Goal: Task Accomplishment & Management: Manage account settings

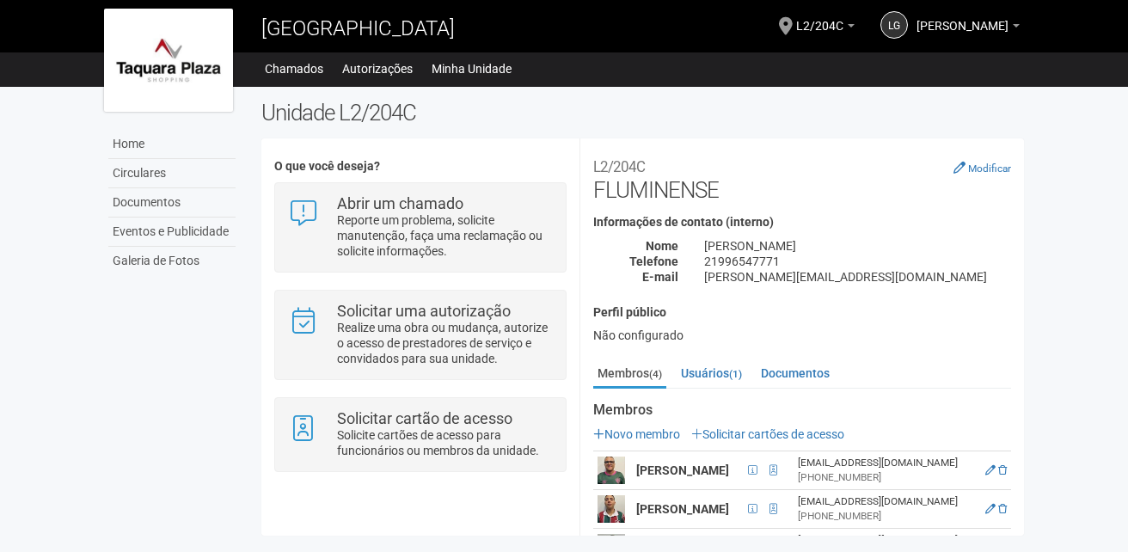
scroll to position [129, 0]
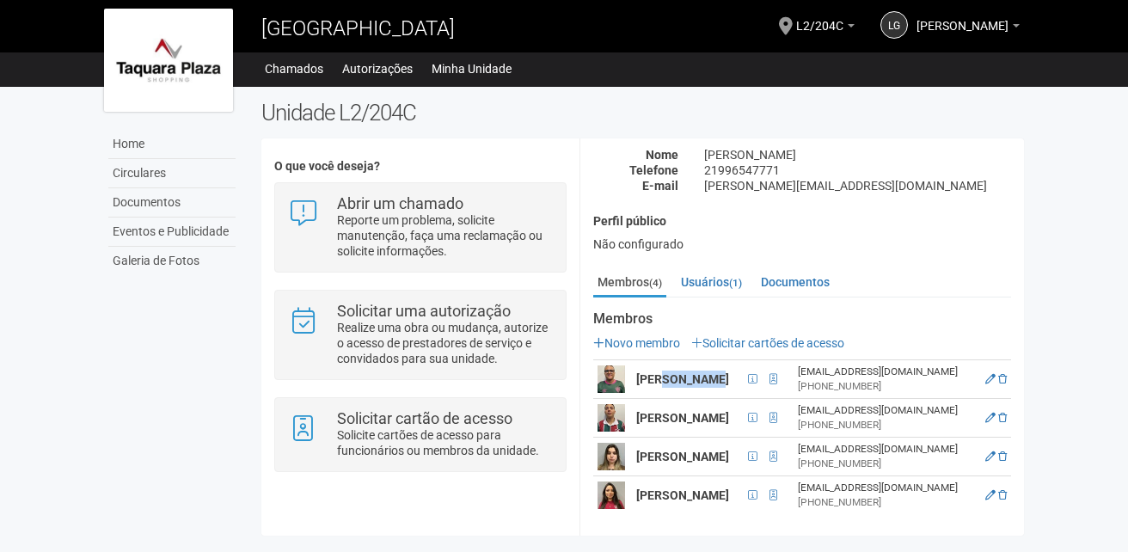
drag, startPoint x: 714, startPoint y: 342, endPoint x: 666, endPoint y: 333, distance: 49.1
click at [666, 372] on strong "[PERSON_NAME]" at bounding box center [682, 379] width 93 height 14
click at [1004, 360] on td at bounding box center [995, 379] width 33 height 39
click at [996, 374] on icon at bounding box center [991, 379] width 10 height 10
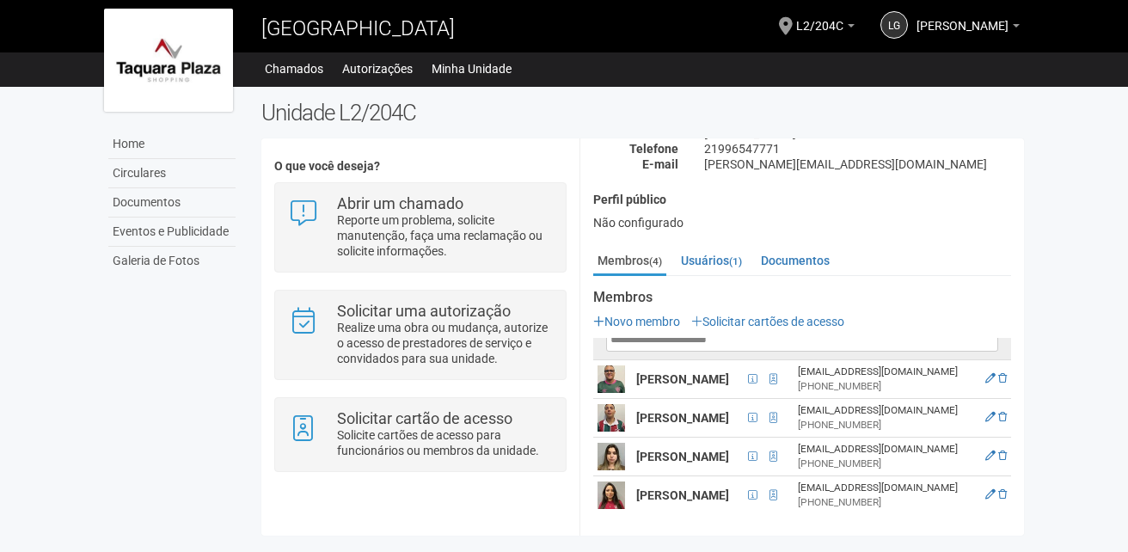
scroll to position [0, 0]
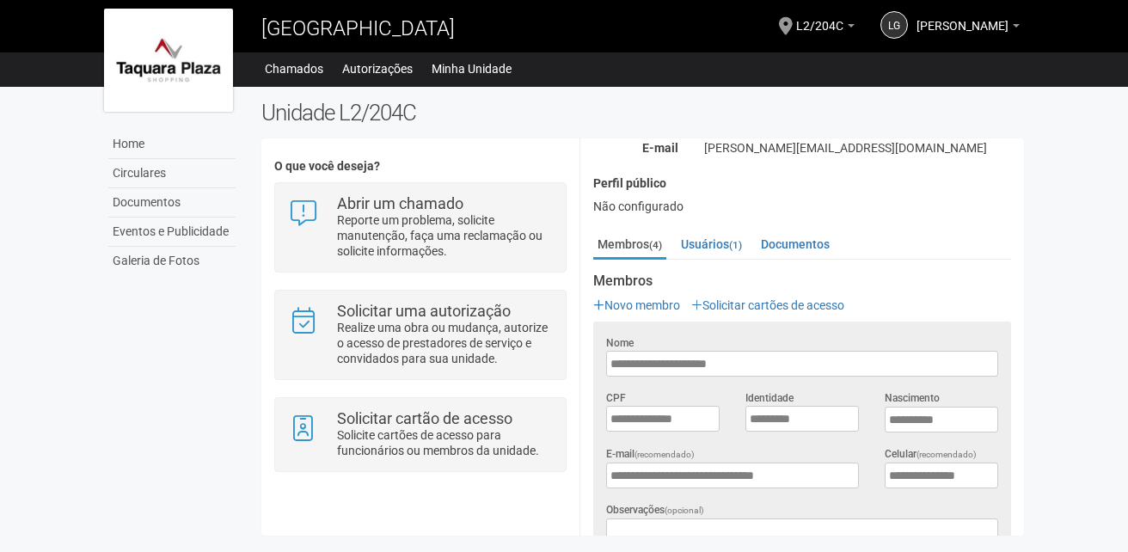
drag, startPoint x: 786, startPoint y: 374, endPoint x: 599, endPoint y: 396, distance: 188.0
click at [606, 396] on form "**********" at bounding box center [802, 518] width 392 height 366
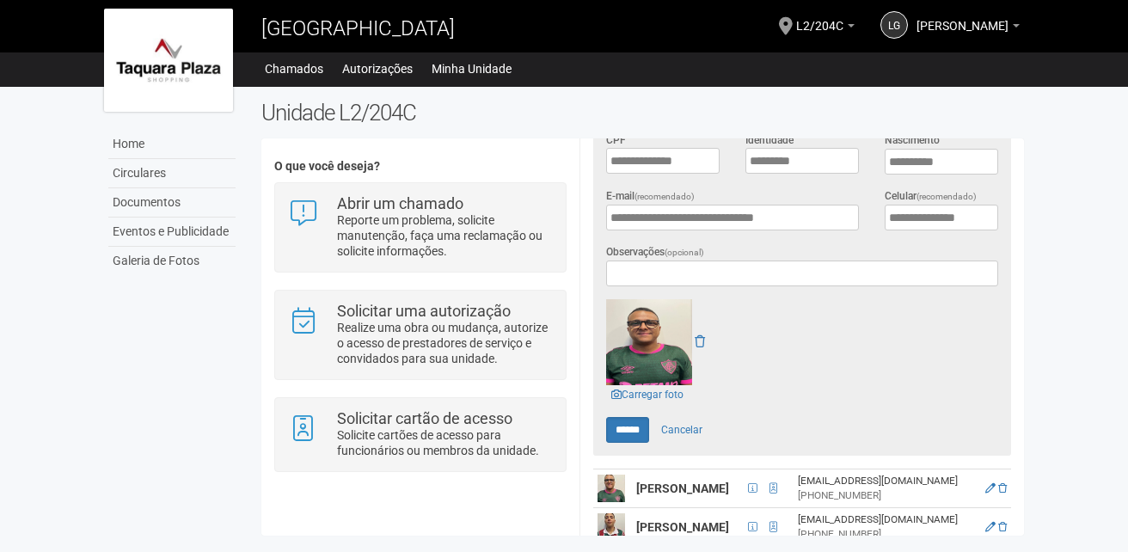
scroll to position [531, 0]
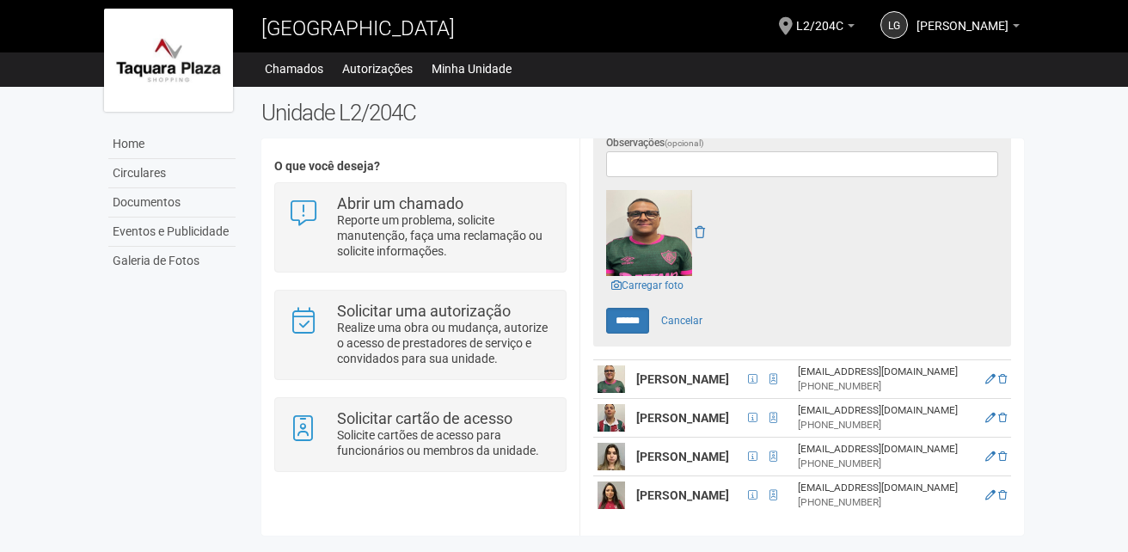
click at [687, 497] on td "[PERSON_NAME]" at bounding box center [687, 495] width 111 height 39
click at [996, 490] on icon at bounding box center [991, 495] width 10 height 10
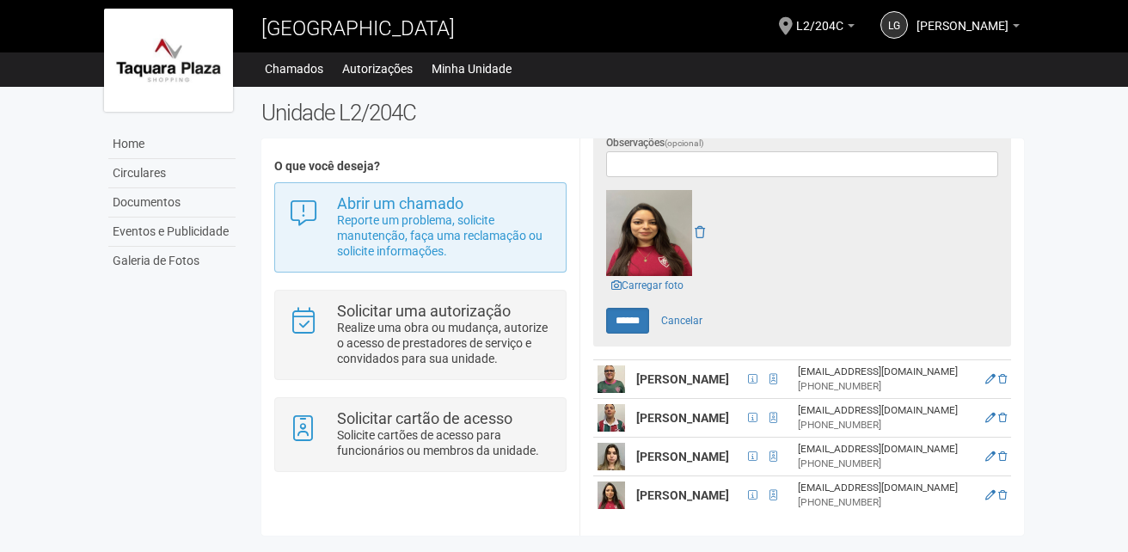
scroll to position [155, 0]
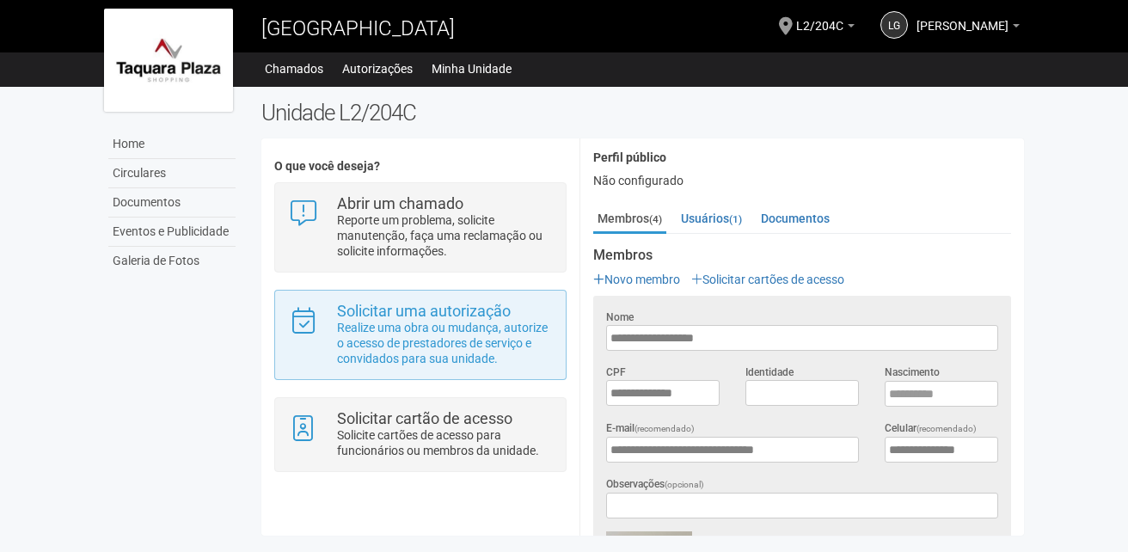
drag, startPoint x: 765, startPoint y: 339, endPoint x: 528, endPoint y: 353, distance: 236.9
click at [528, 353] on div "**********" at bounding box center [642, 337] width 763 height 372
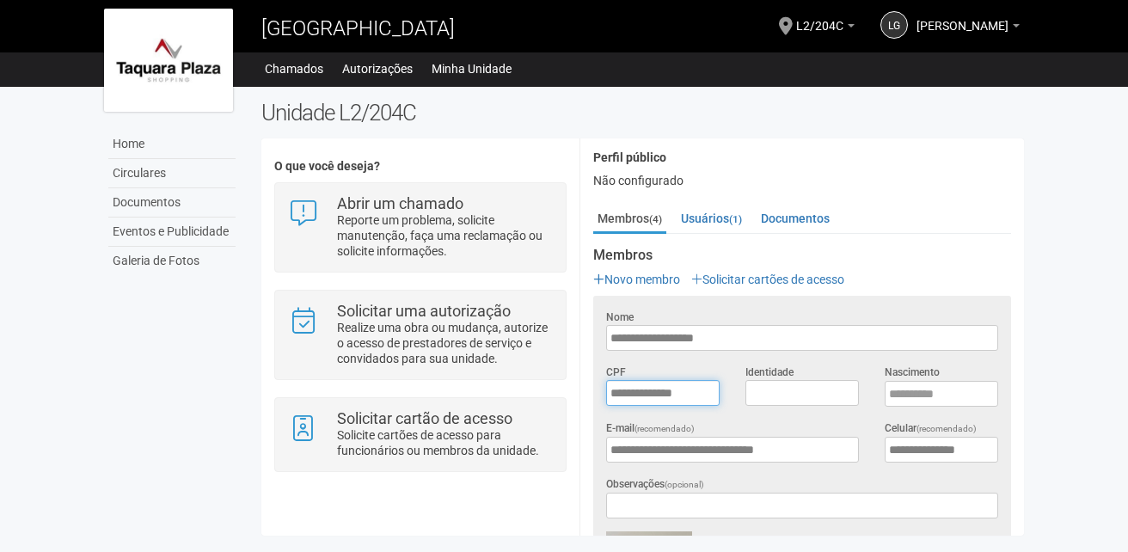
click at [704, 400] on input "**********" at bounding box center [663, 393] width 114 height 26
click at [703, 400] on input "**********" at bounding box center [663, 393] width 114 height 26
click at [1082, 266] on body "As informações da unidade foram atualizadas Aguarde... [GEOGRAPHIC_DATA] LG [PE…" at bounding box center [564, 276] width 1128 height 552
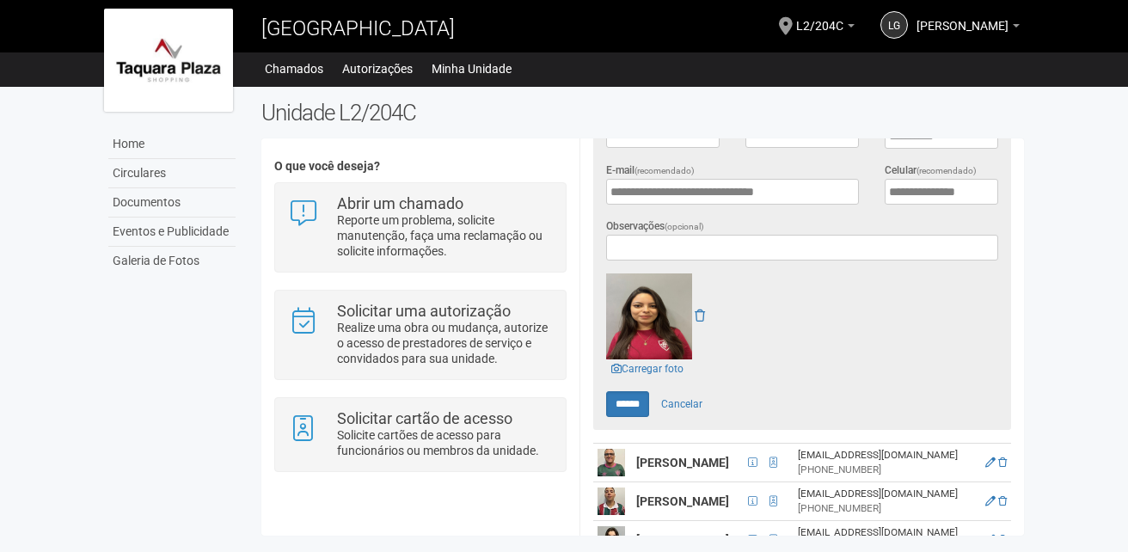
scroll to position [531, 0]
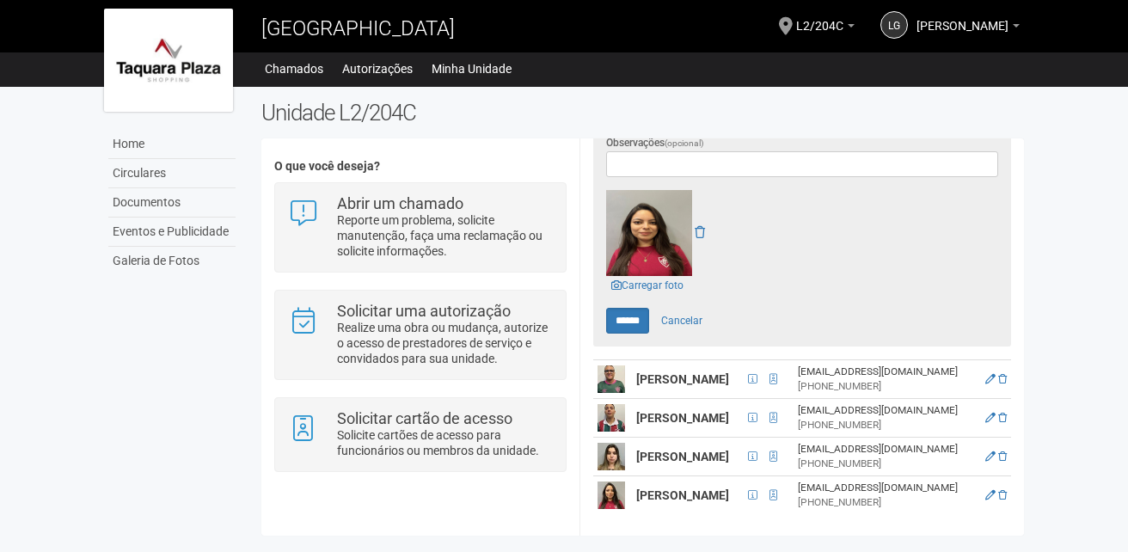
drag, startPoint x: 707, startPoint y: 419, endPoint x: 637, endPoint y: 373, distance: 83.2
click at [637, 411] on strong "[PERSON_NAME]" at bounding box center [682, 418] width 93 height 14
drag, startPoint x: 637, startPoint y: 373, endPoint x: 646, endPoint y: 390, distance: 18.5
copy strong "[PERSON_NAME]"
click at [996, 413] on icon at bounding box center [991, 418] width 10 height 10
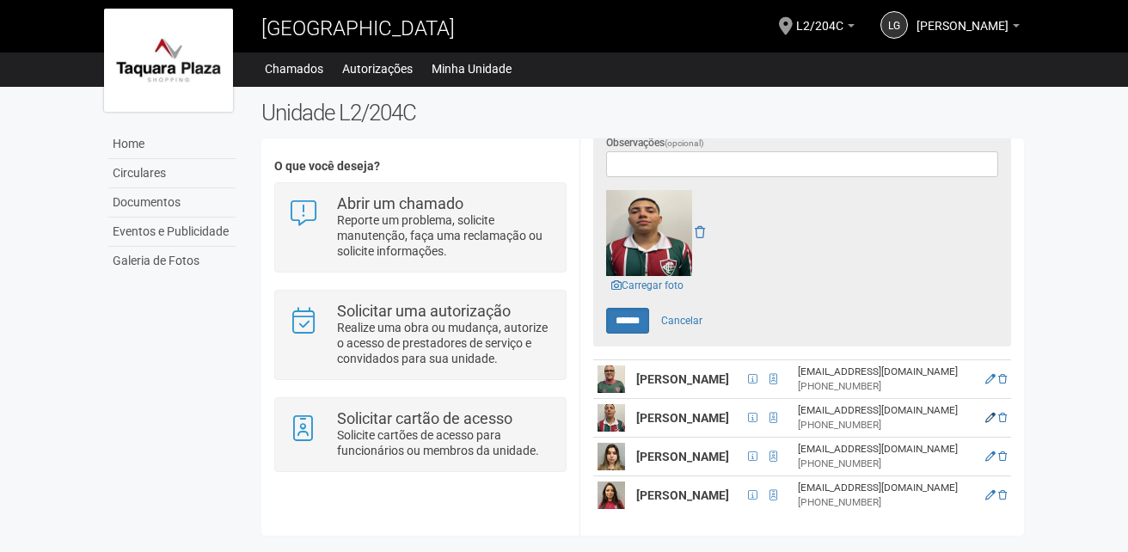
scroll to position [155, 0]
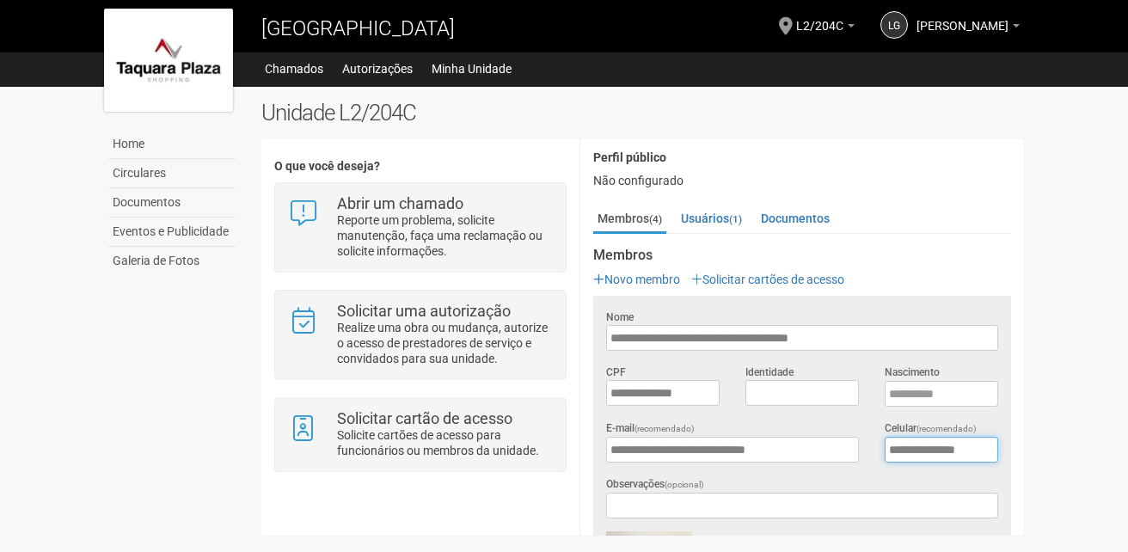
click at [974, 453] on input "**********" at bounding box center [942, 450] width 114 height 26
click at [742, 218] on small "(1)" at bounding box center [735, 219] width 13 height 12
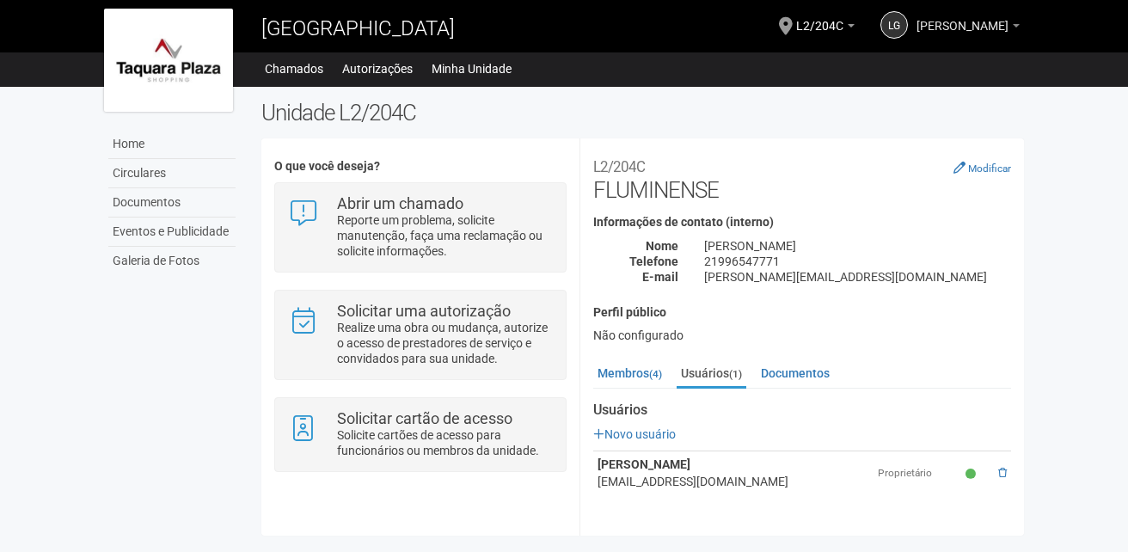
click at [917, 26] on span "[PERSON_NAME]" at bounding box center [963, 18] width 92 height 30
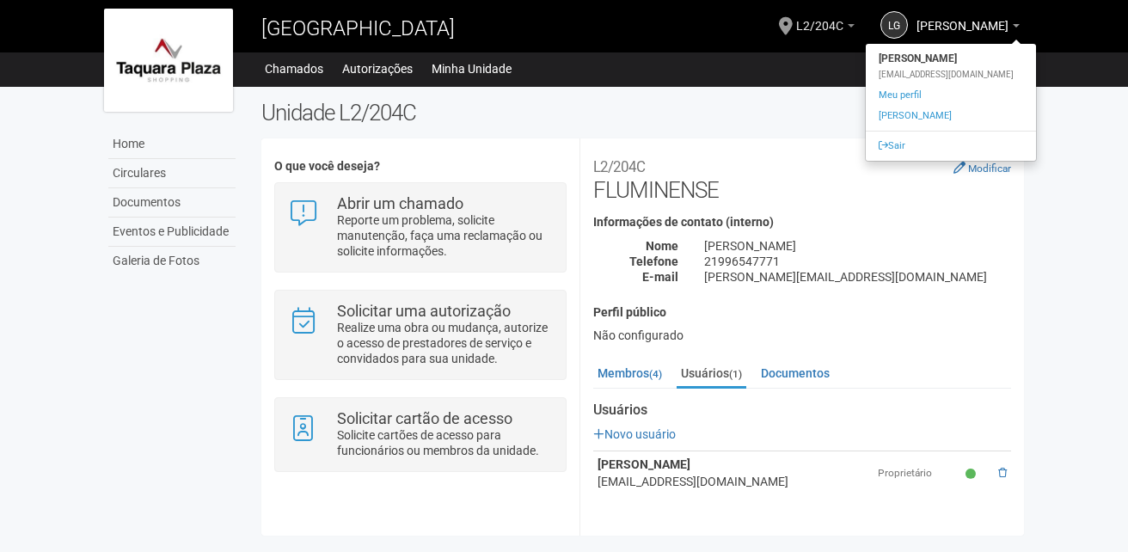
click at [796, 22] on span "L2/204C" at bounding box center [819, 18] width 47 height 30
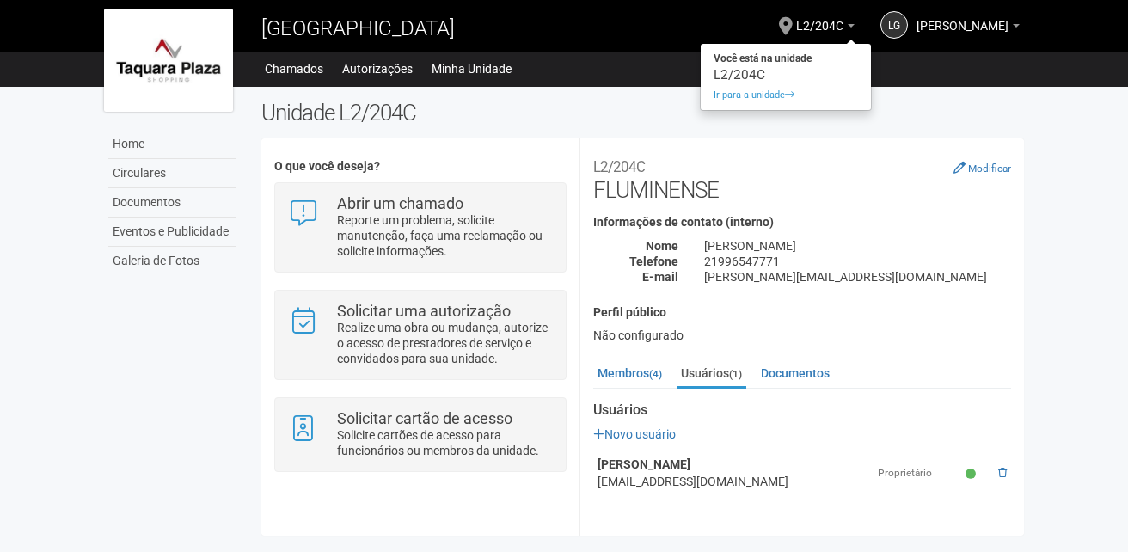
click at [303, 118] on h2 "Unidade L2/204C" at bounding box center [642, 113] width 763 height 26
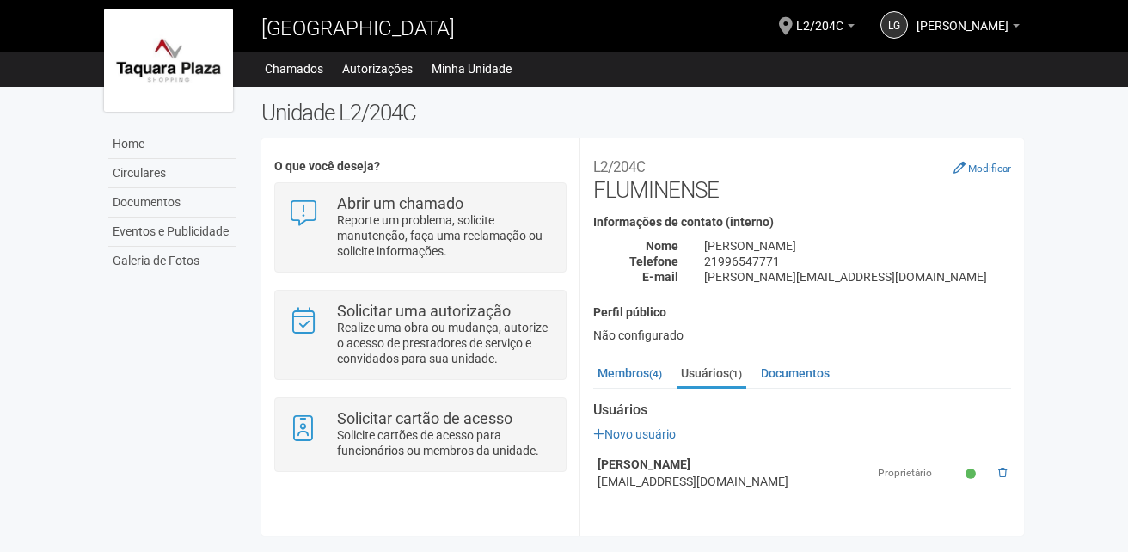
click at [305, 29] on span "[GEOGRAPHIC_DATA]" at bounding box center [357, 28] width 193 height 24
click at [360, 68] on link "Autorizações" at bounding box center [377, 69] width 71 height 24
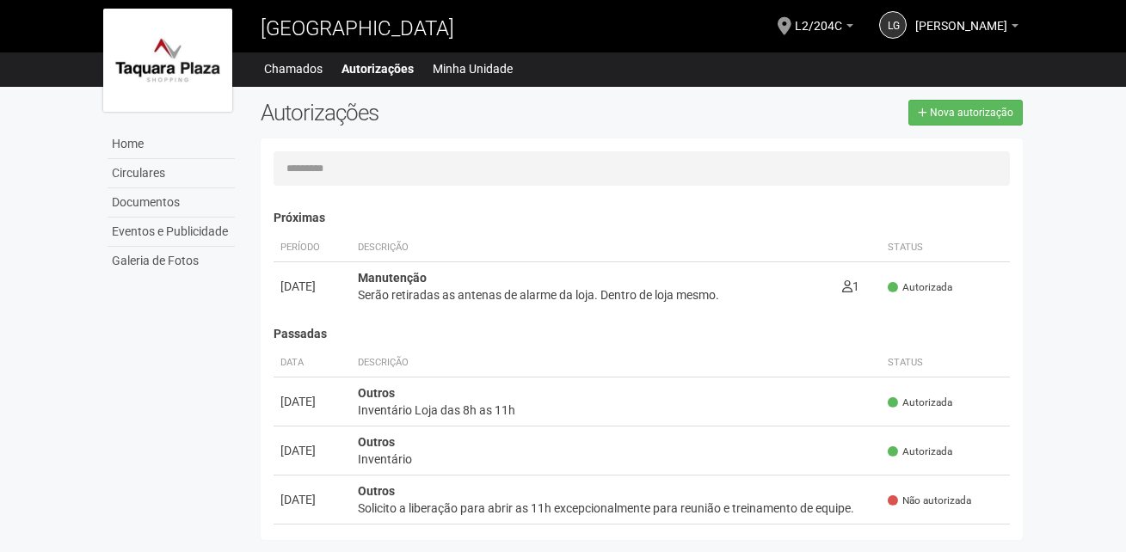
click at [963, 42] on div "LG Luiza Gomes Nogueira Luiza Gomes Nogueira fluminense.tq@infinitylhan.com.br …" at bounding box center [935, 28] width 165 height 50
click at [976, 34] on link "[PERSON_NAME]" at bounding box center [966, 28] width 103 height 14
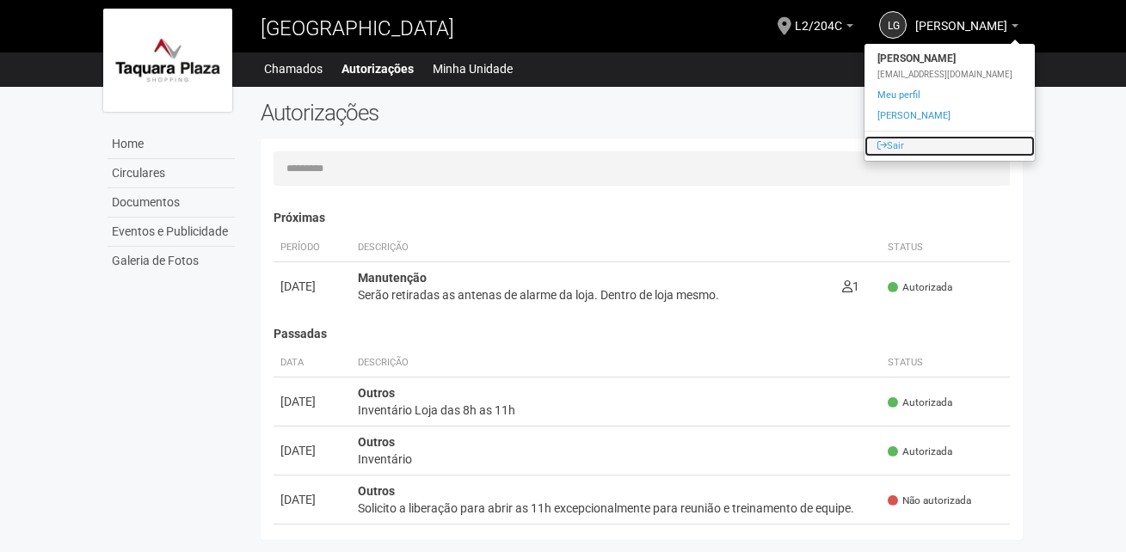
click at [896, 153] on link "Sair" at bounding box center [949, 146] width 170 height 21
